Goal: Use online tool/utility

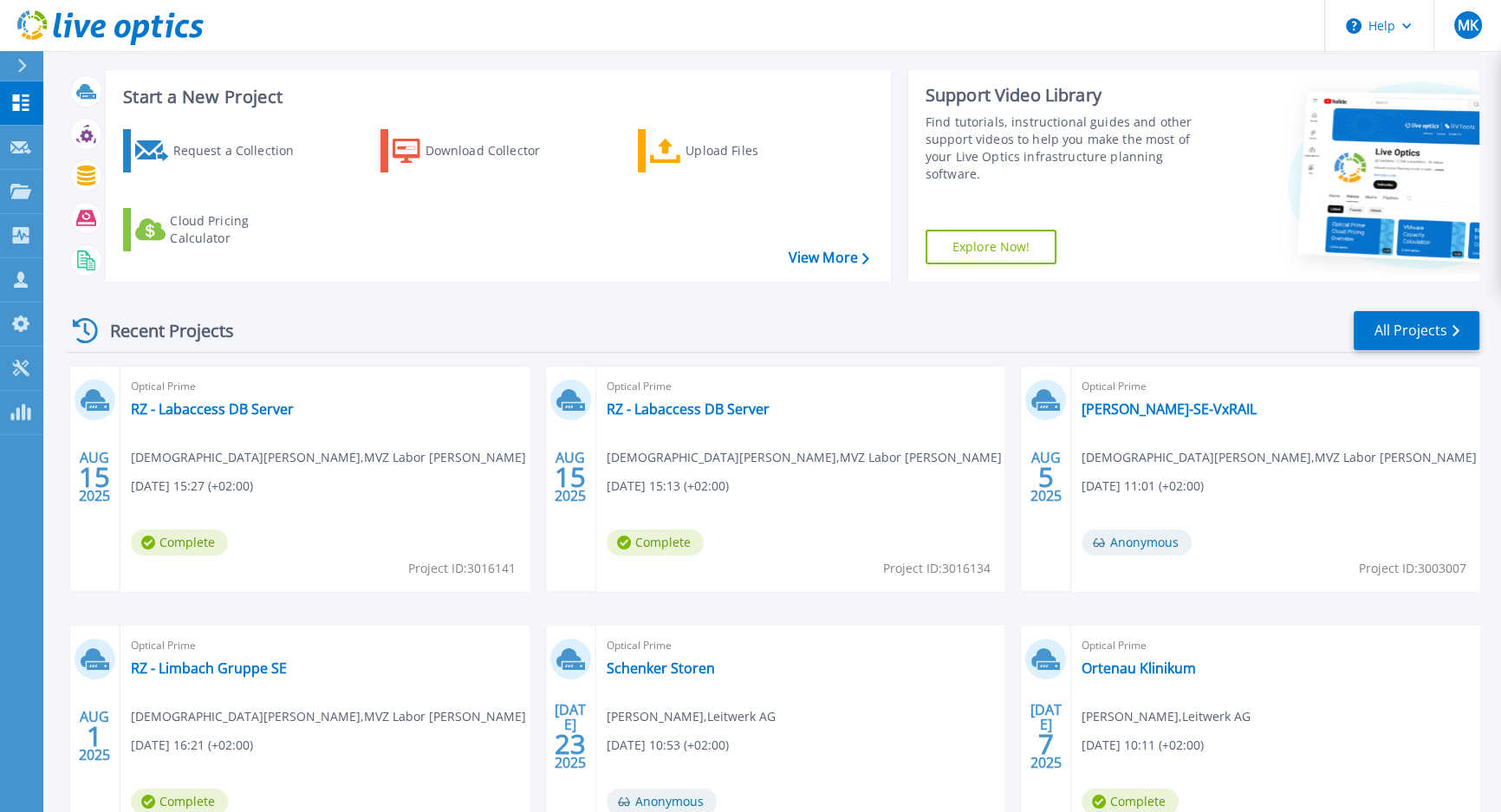
scroll to position [157, 0]
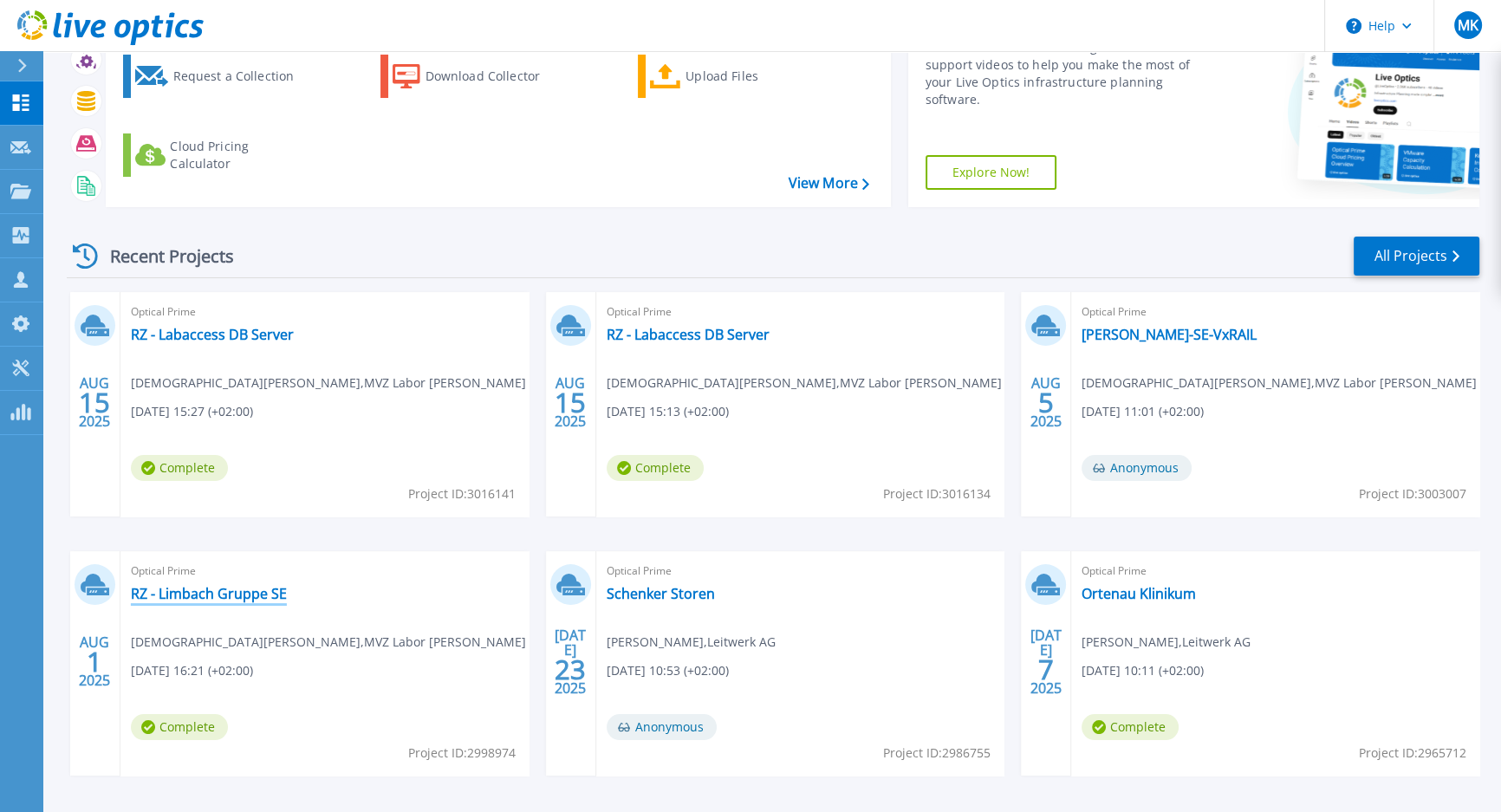
click at [236, 592] on link "RZ - Limbach Gruppe SE" at bounding box center [209, 594] width 156 height 18
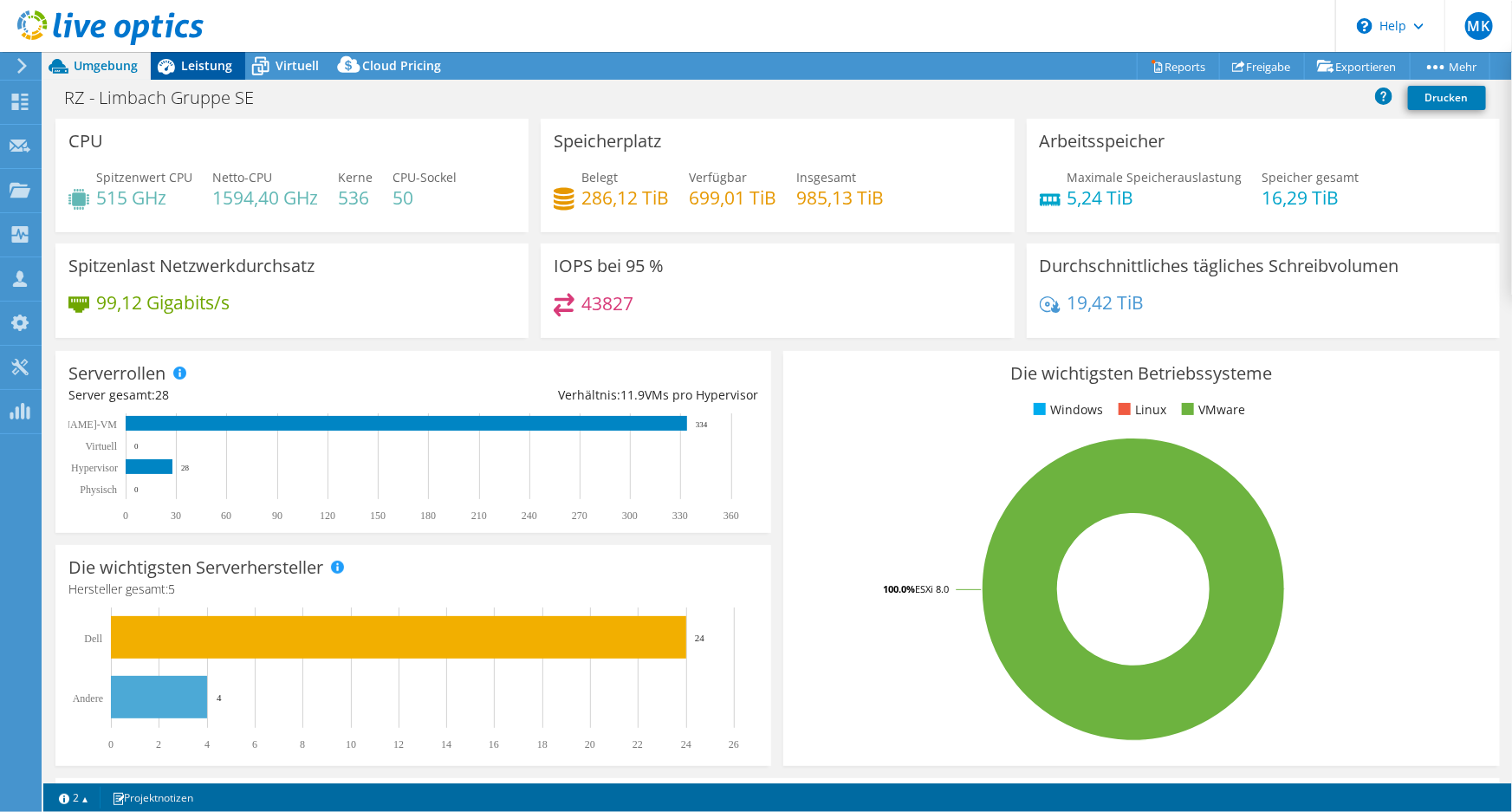
click at [216, 70] on span "Leistung" at bounding box center [206, 65] width 51 height 17
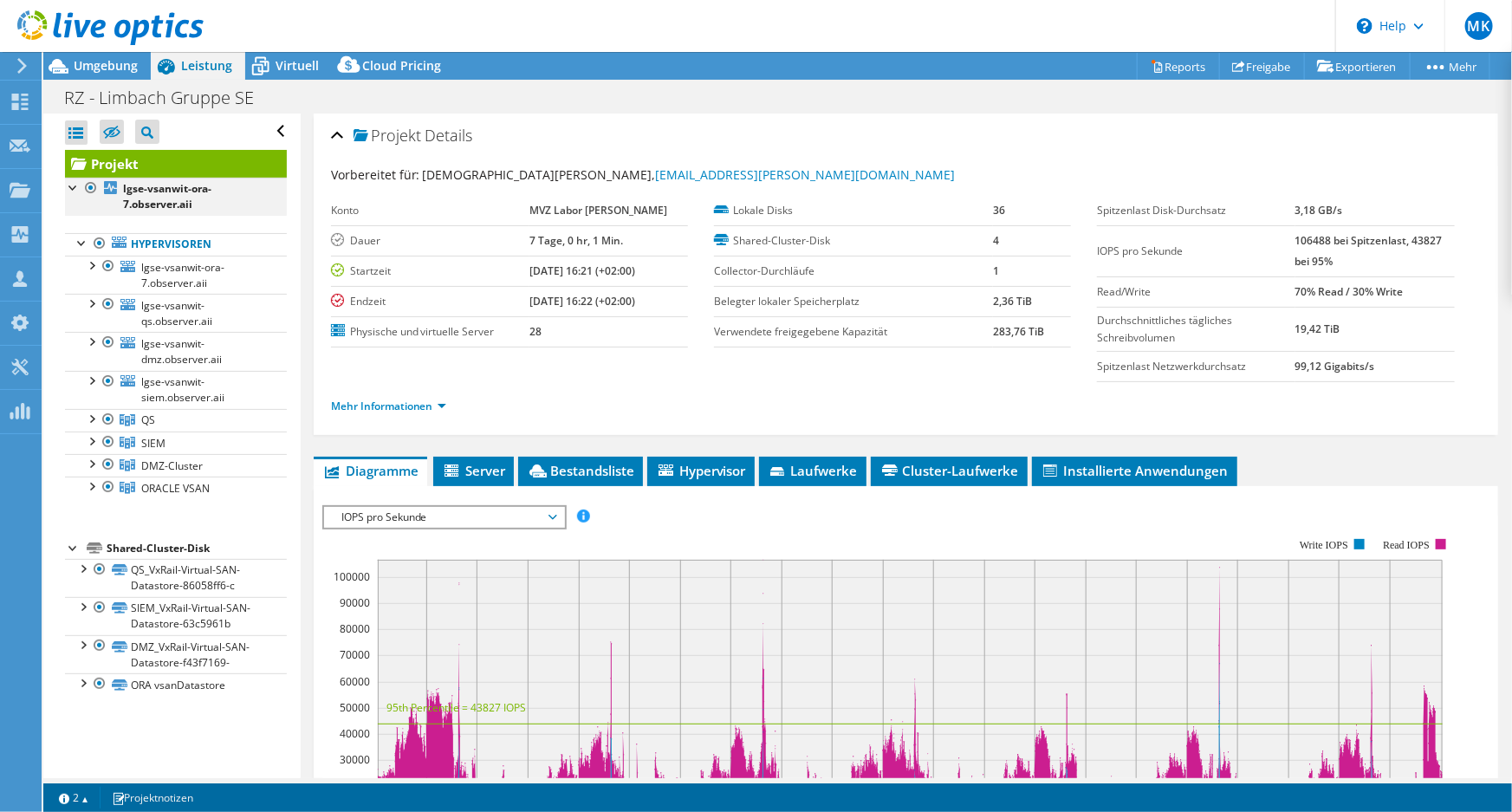
click at [88, 187] on div at bounding box center [91, 188] width 18 height 21
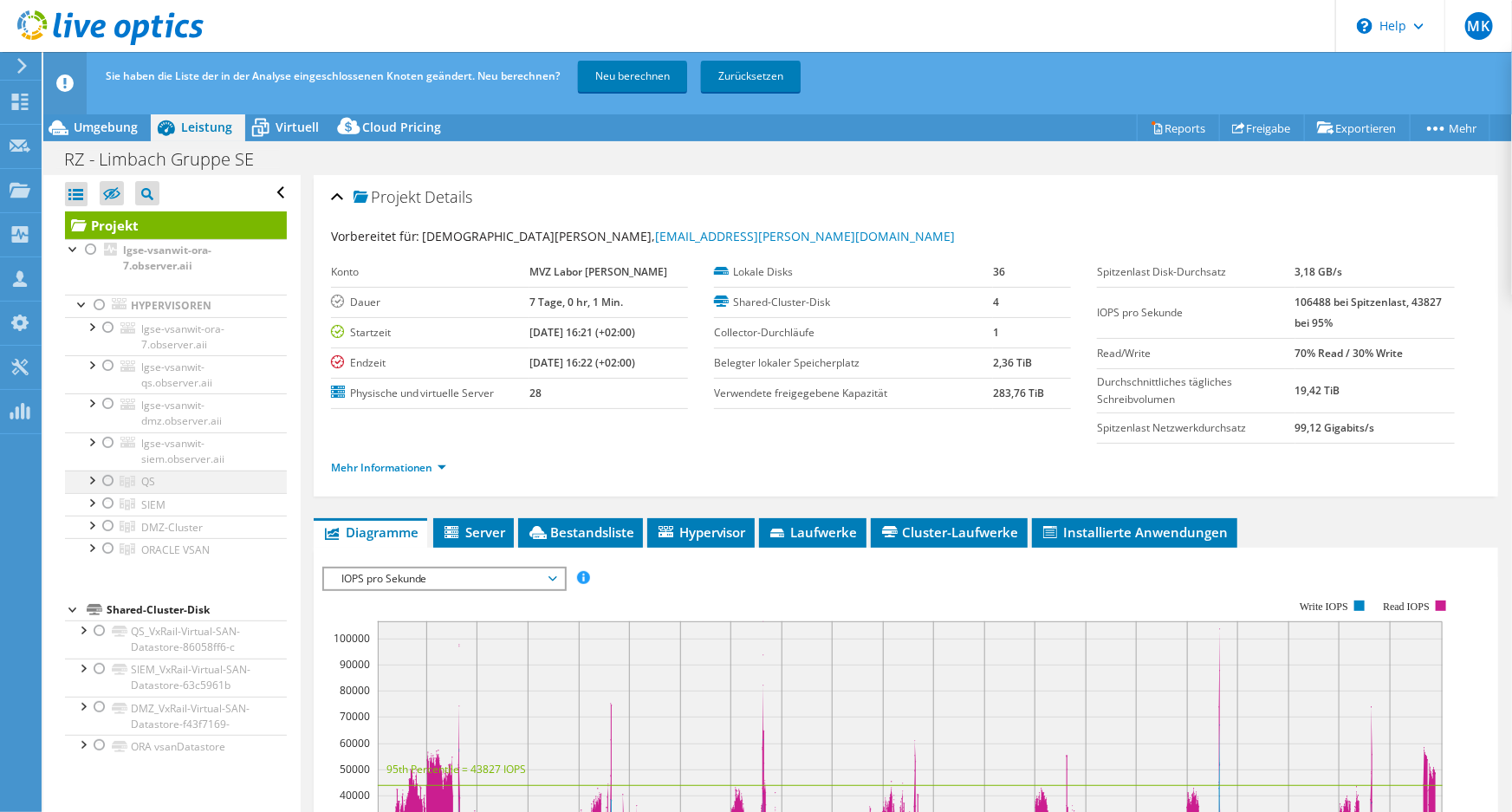
click at [112, 482] on div at bounding box center [108, 482] width 18 height 21
click at [625, 80] on link "Neu berechnen" at bounding box center [633, 76] width 109 height 32
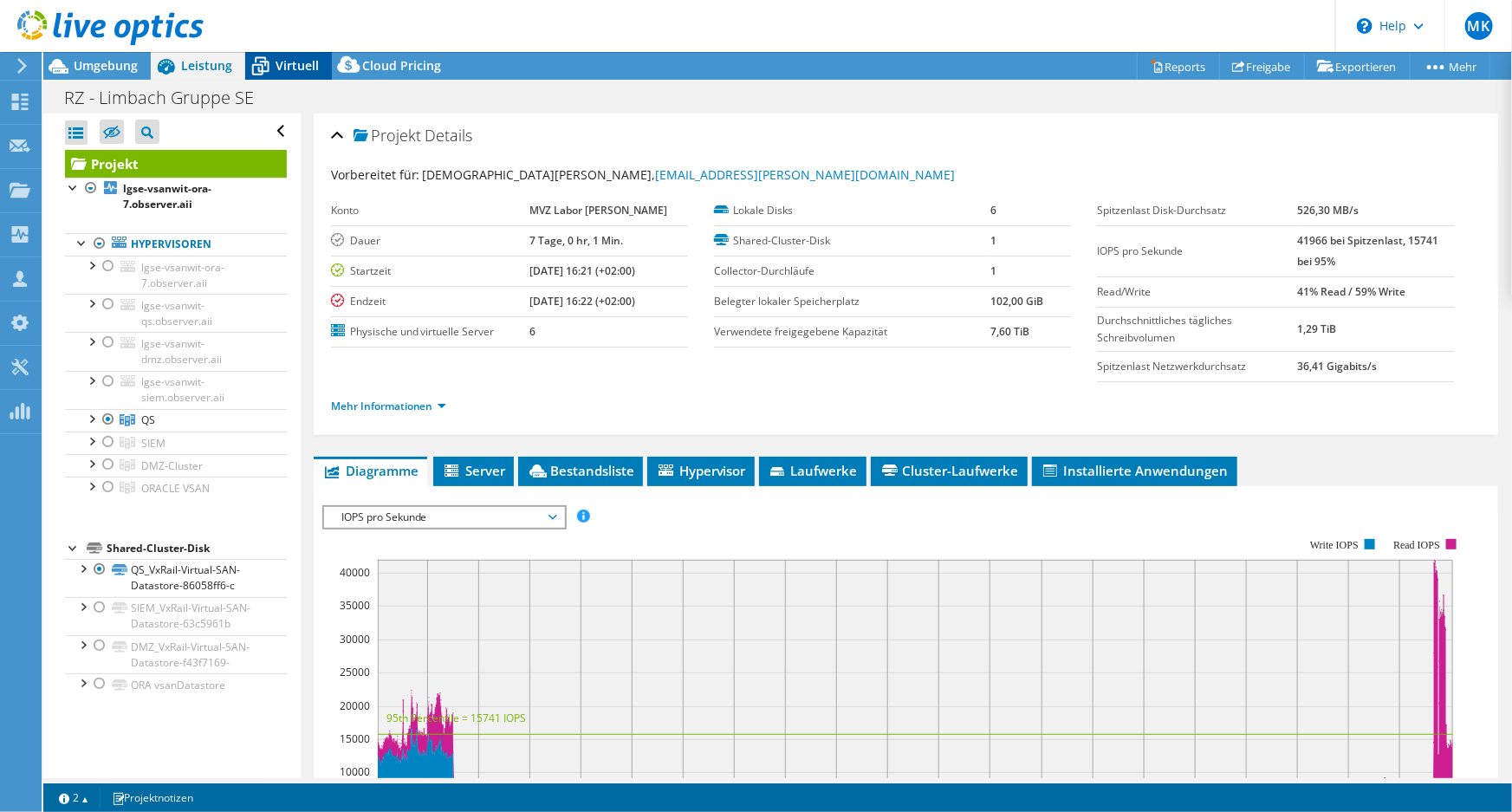
click at [293, 76] on div "Virtuell" at bounding box center [288, 66] width 87 height 28
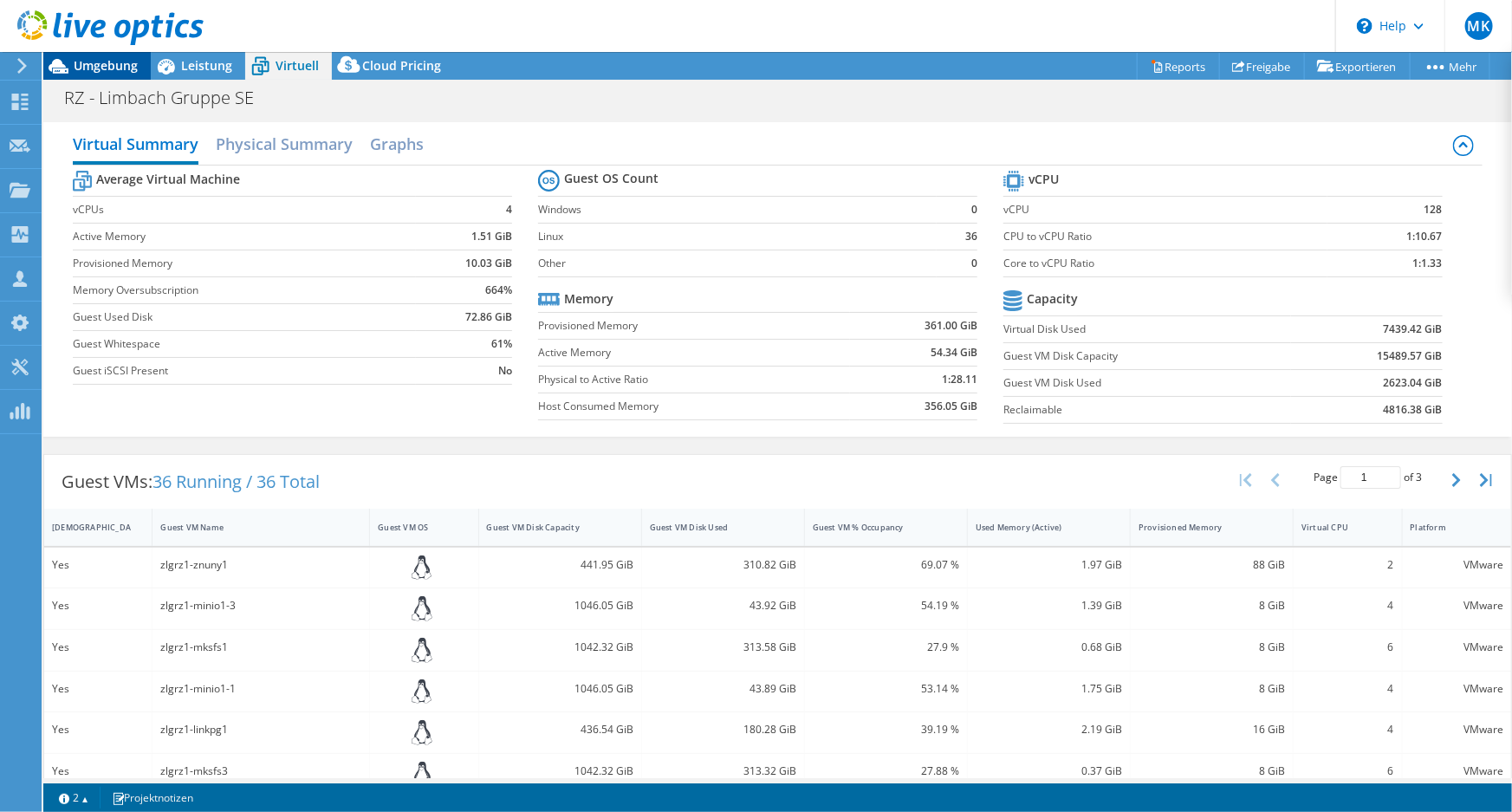
click at [87, 66] on span "Umgebung" at bounding box center [105, 65] width 64 height 17
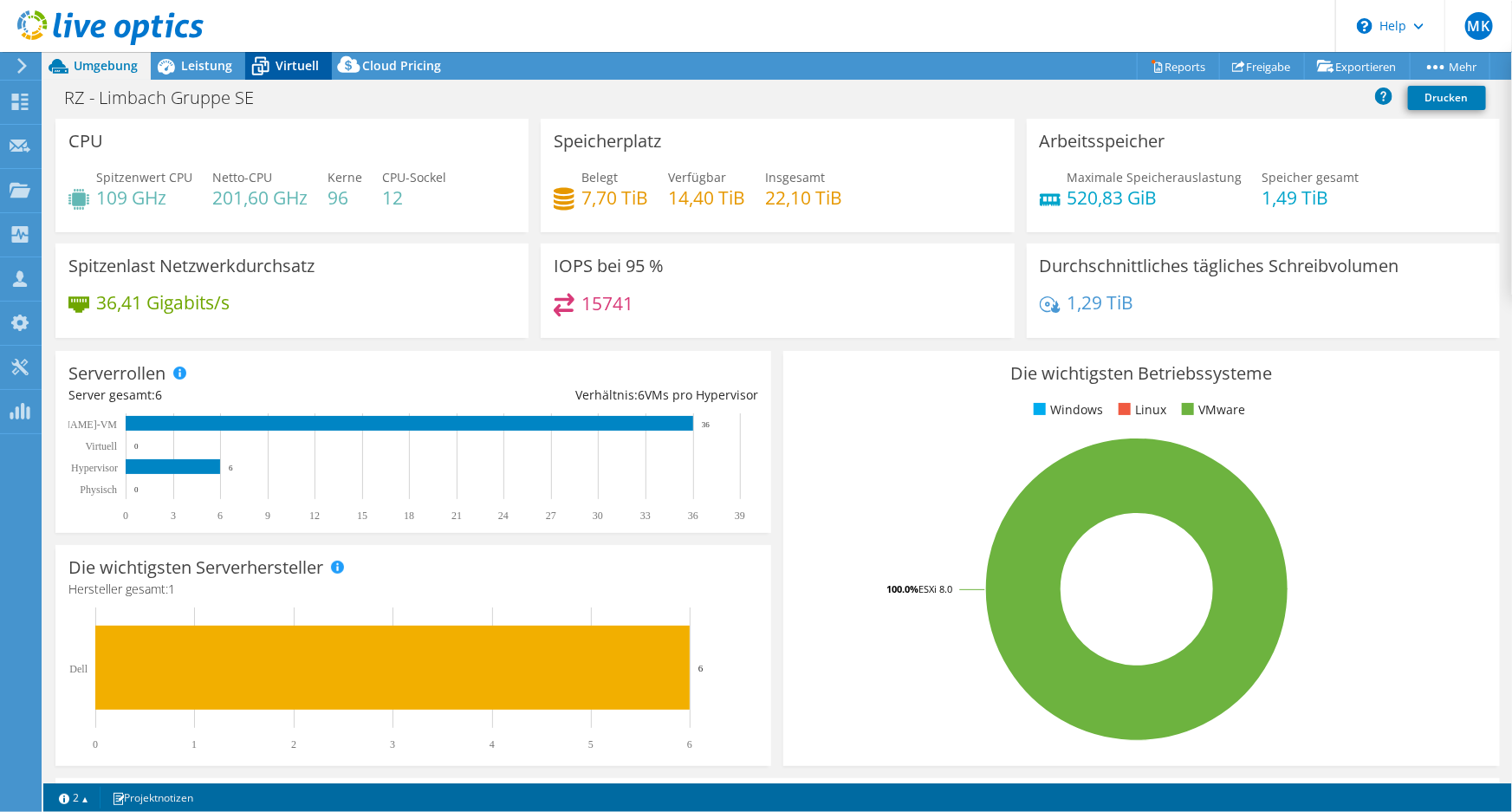
click at [292, 70] on span "Virtuell" at bounding box center [297, 65] width 43 height 17
